Goal: Task Accomplishment & Management: Manage account settings

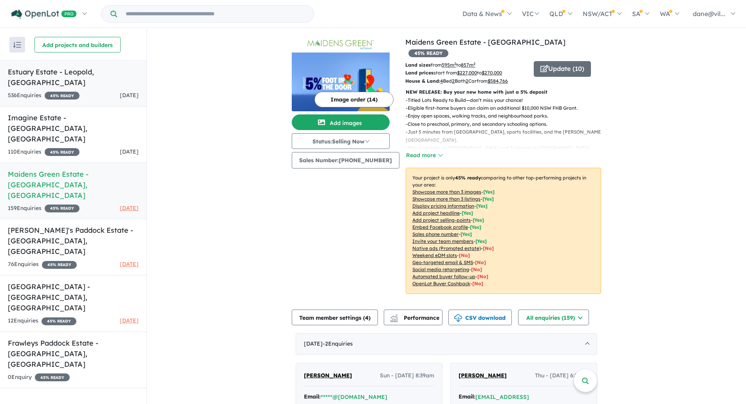
click at [94, 78] on link "Estuary Estate - [PERSON_NAME][GEOGRAPHIC_DATA] 536 Enquir ies ( 0 unread) 45 %…" at bounding box center [73, 83] width 146 height 46
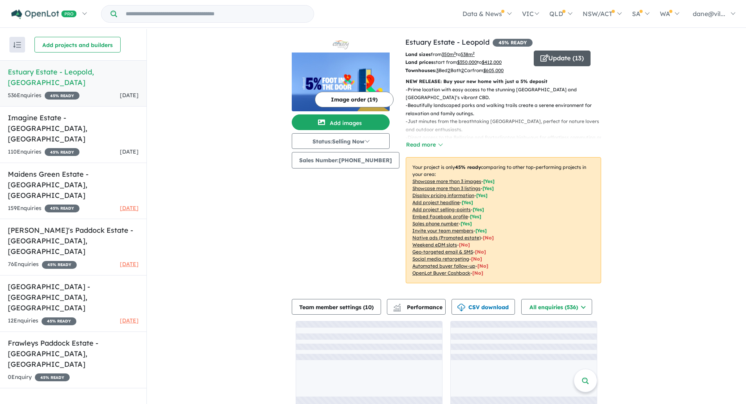
click at [567, 58] on button "Update ( 13 )" at bounding box center [561, 58] width 57 height 16
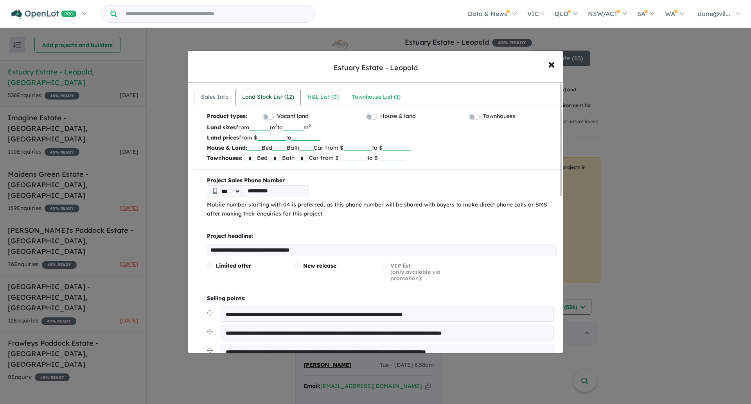
click at [271, 97] on div "Land Stock List ( 12 )" at bounding box center [268, 96] width 52 height 9
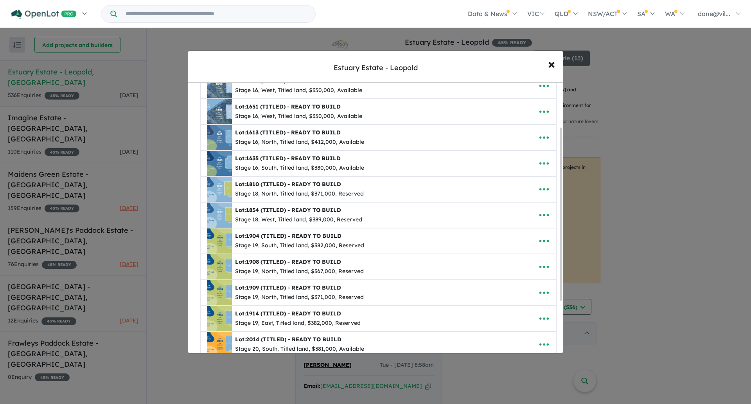
scroll to position [78, 0]
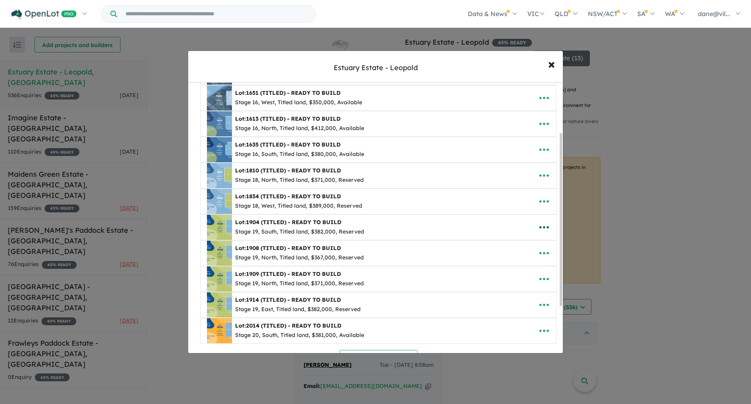
click at [539, 228] on icon "button" at bounding box center [545, 227] width 12 height 12
click at [518, 267] on link "Remove" at bounding box center [527, 264] width 58 height 18
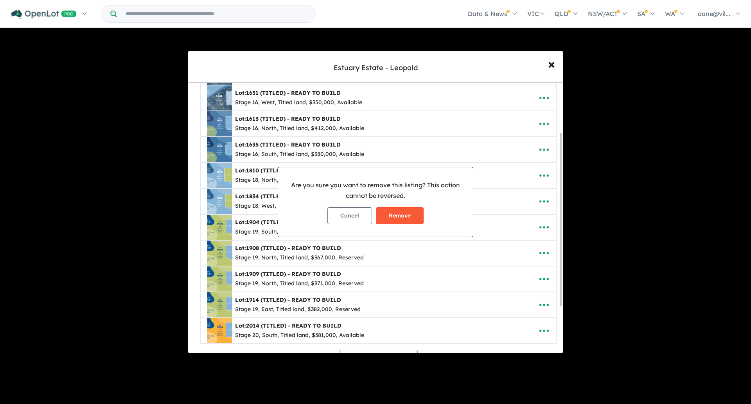
click at [397, 211] on button "Remove" at bounding box center [400, 215] width 48 height 17
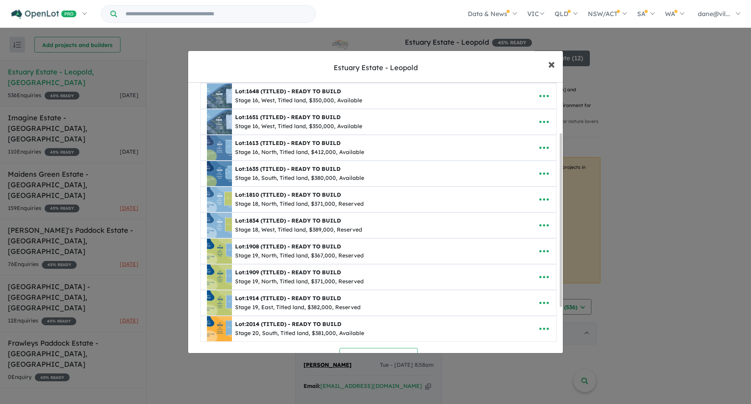
click at [547, 67] on button "× Close" at bounding box center [552, 63] width 23 height 21
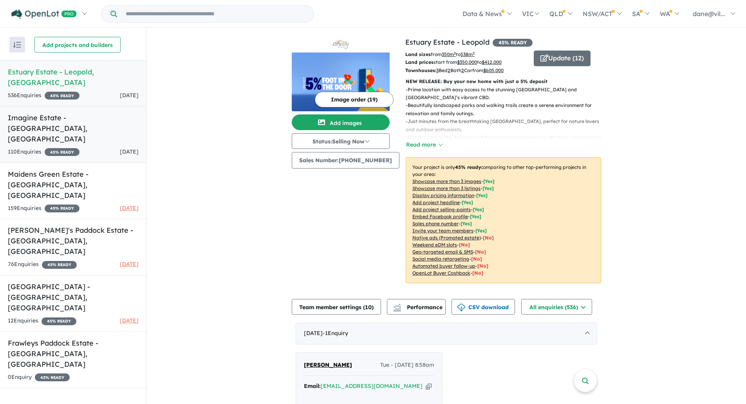
click at [93, 112] on h5 "Imagine Estate - [GEOGRAPHIC_DATA] , [GEOGRAPHIC_DATA]" at bounding box center [73, 128] width 131 height 32
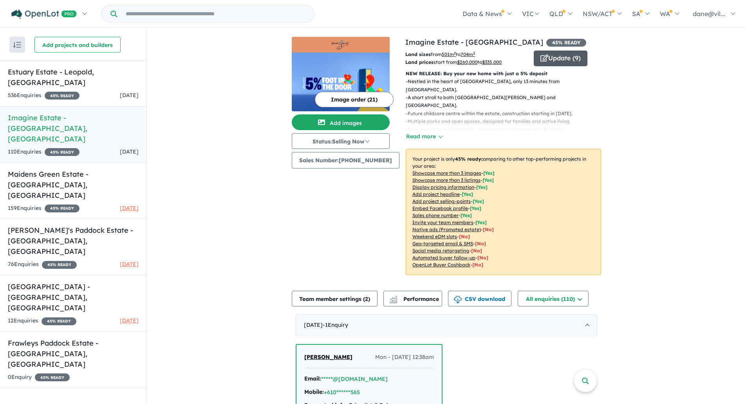
click at [565, 61] on button "Update ( 9 )" at bounding box center [560, 58] width 54 height 16
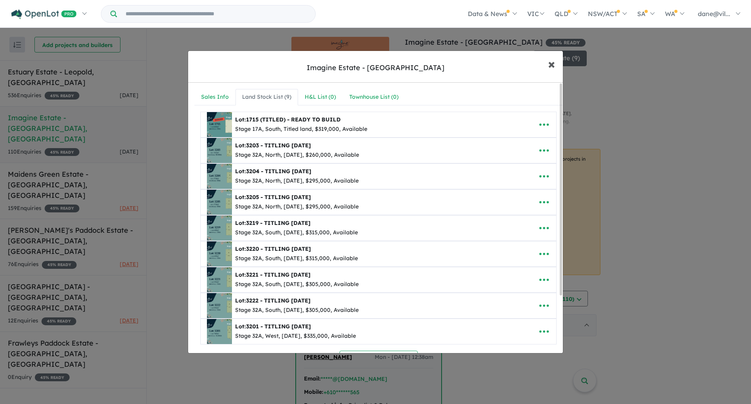
click at [550, 64] on span "×" at bounding box center [551, 63] width 7 height 17
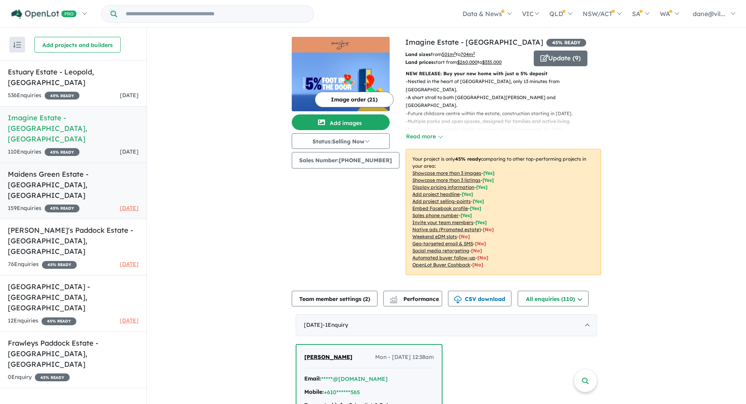
click at [97, 204] on div "159 Enquir ies ( 0 unread) 45 % READY [DATE]" at bounding box center [73, 208] width 131 height 9
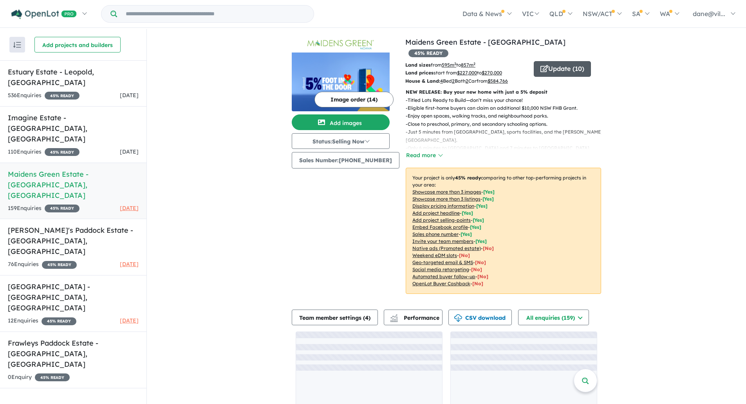
click at [571, 61] on button "Update ( 10 )" at bounding box center [561, 69] width 57 height 16
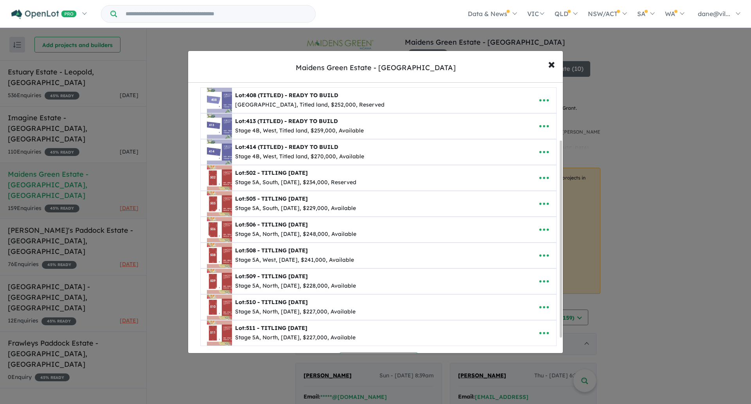
scroll to position [21, 0]
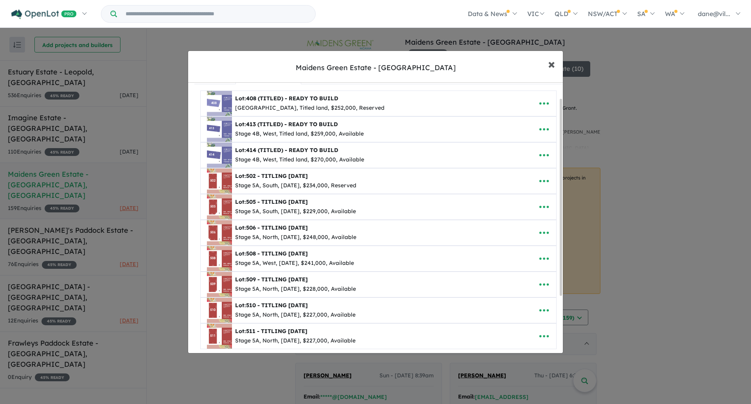
click at [555, 67] on button "× Close" at bounding box center [552, 63] width 23 height 21
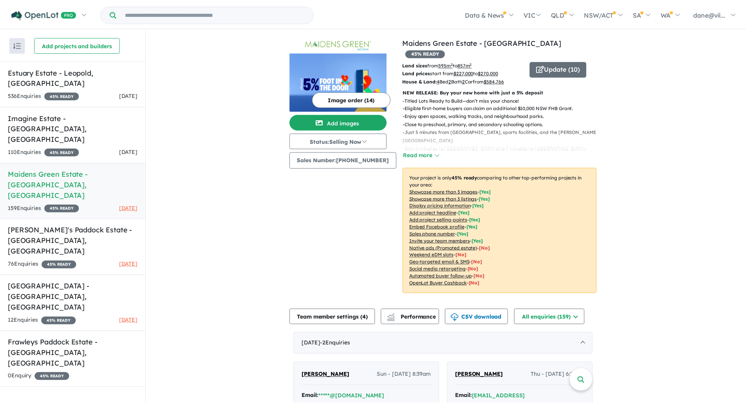
scroll to position [0, 0]
